Goal: Task Accomplishment & Management: Use online tool/utility

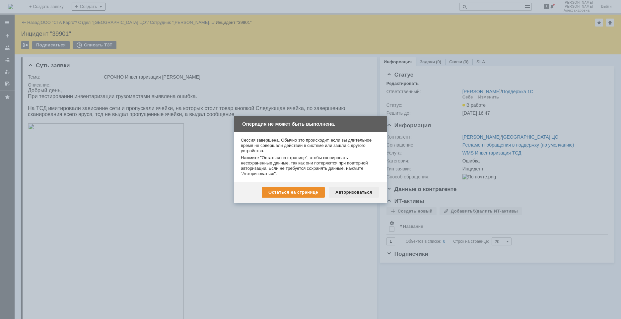
click at [348, 194] on div "Авторизоваться" at bounding box center [354, 192] width 50 height 11
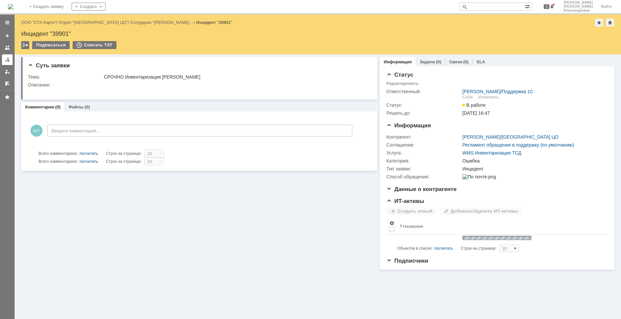
click at [6, 60] on div at bounding box center [7, 59] width 5 height 5
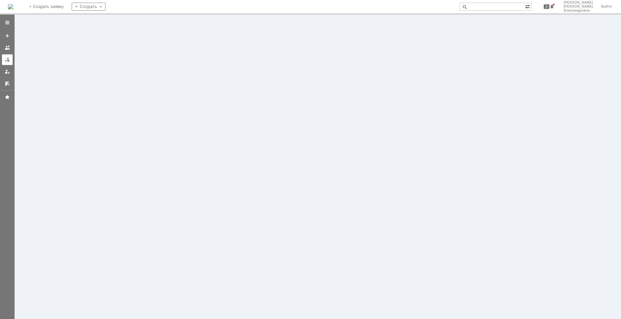
click at [5, 62] on div at bounding box center [7, 59] width 5 height 5
click at [7, 58] on div at bounding box center [7, 59] width 5 height 5
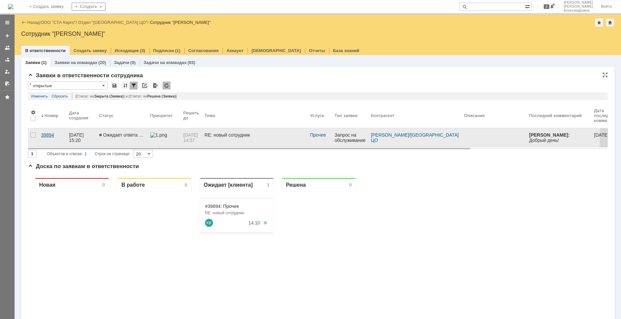
click at [55, 138] on link "39894" at bounding box center [53, 137] width 28 height 19
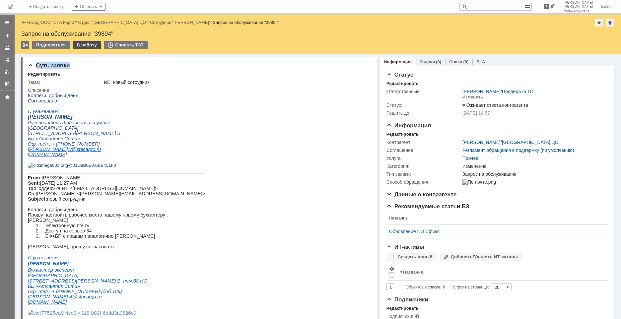
drag, startPoint x: 79, startPoint y: 45, endPoint x: 86, endPoint y: 48, distance: 7.3
click at [86, 48] on div "В работу" at bounding box center [87, 45] width 28 height 8
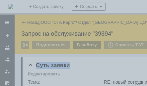
type input "Изменение"
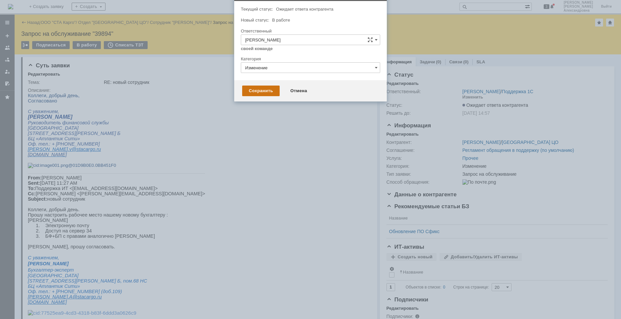
drag, startPoint x: 291, startPoint y: 92, endPoint x: 251, endPoint y: 92, distance: 40.2
click at [255, 96] on div "Сохранить Отмена" at bounding box center [310, 90] width 153 height 21
click at [251, 91] on div "Сохранить" at bounding box center [261, 91] width 38 height 11
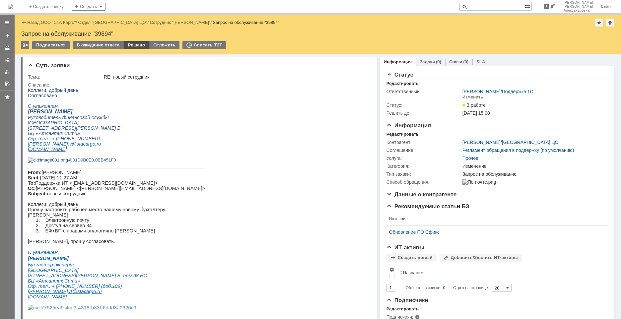
click at [132, 48] on div "Решено" at bounding box center [136, 45] width 25 height 8
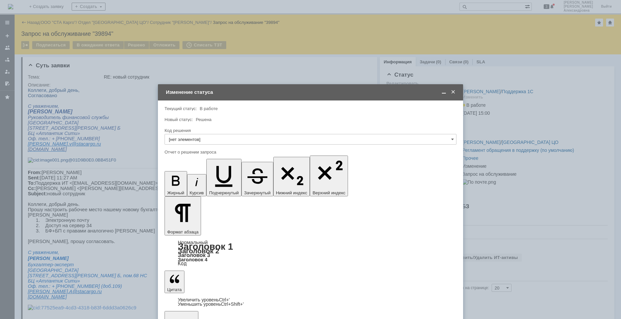
type input "Решено"
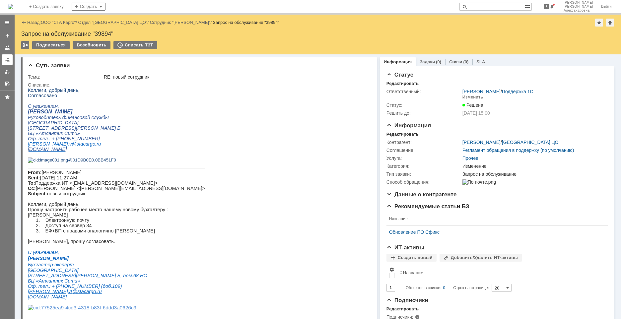
click at [7, 61] on div at bounding box center [7, 59] width 5 height 5
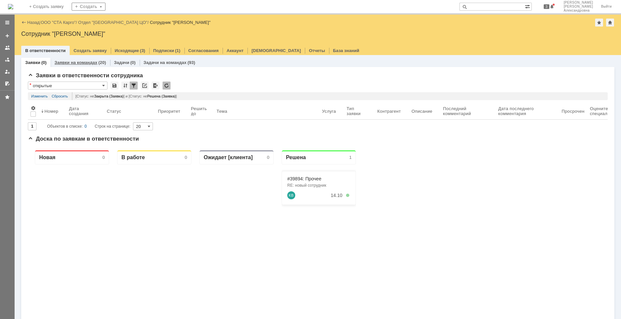
click at [80, 59] on div "Заявки на командах (20)" at bounding box center [79, 63] width 59 height 10
